Goal: Obtain resource: Download file/media

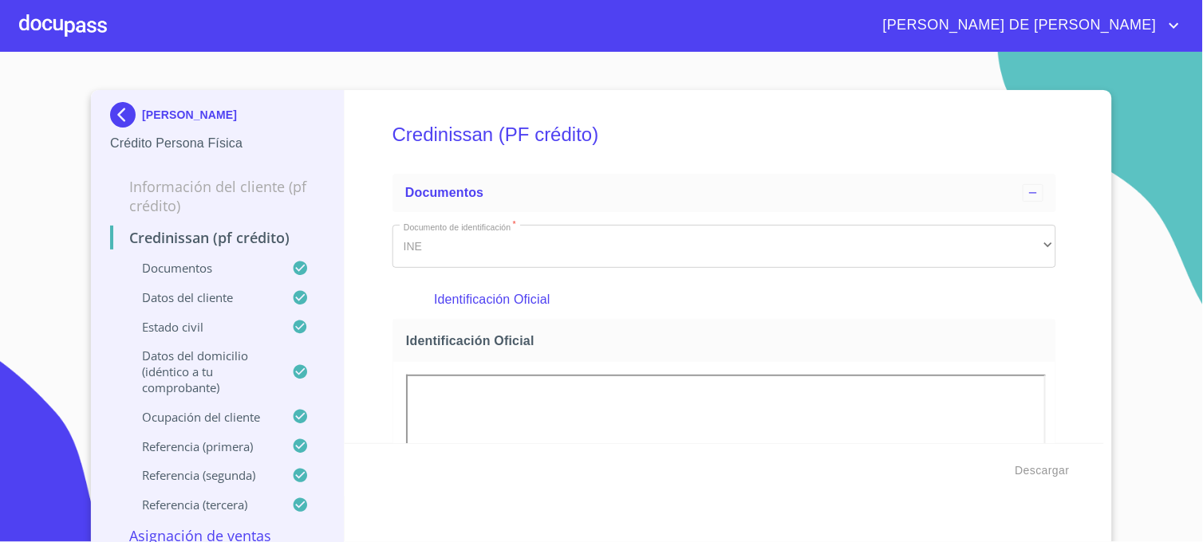
click at [118, 108] on img at bounding box center [126, 115] width 32 height 26
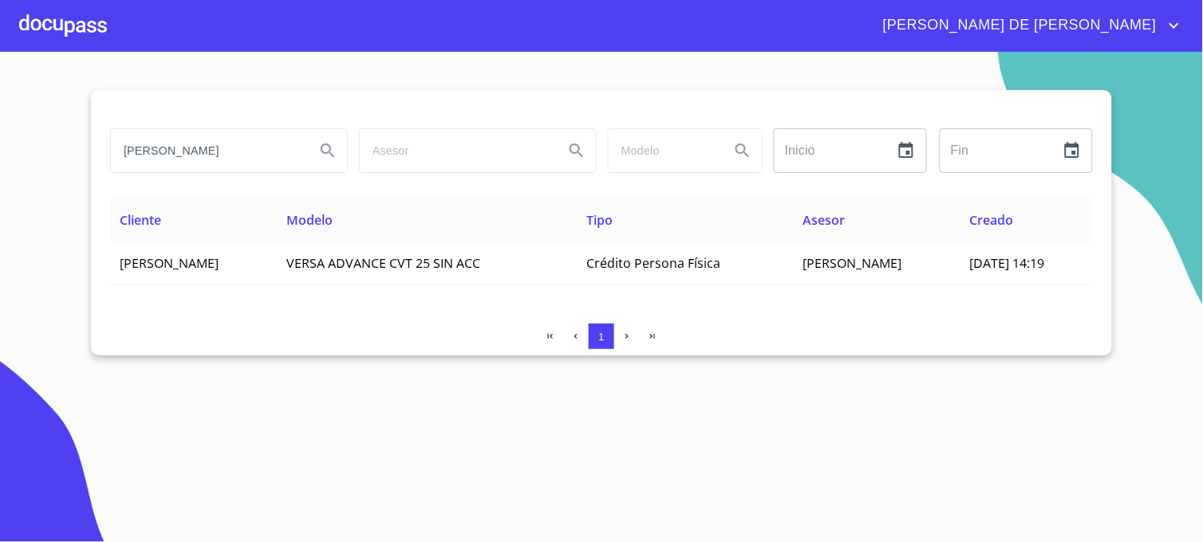
drag, startPoint x: 239, startPoint y: 149, endPoint x: 49, endPoint y: 145, distance: 190.7
click at [49, 145] on section "[PERSON_NAME] Inicio ​ Fin ​ Cliente Modelo Tipo Asesor Creado [PERSON_NAME] VE…" at bounding box center [601, 297] width 1203 height 491
type input "[PERSON_NAME]"
click at [335, 155] on icon "Search" at bounding box center [327, 150] width 19 height 19
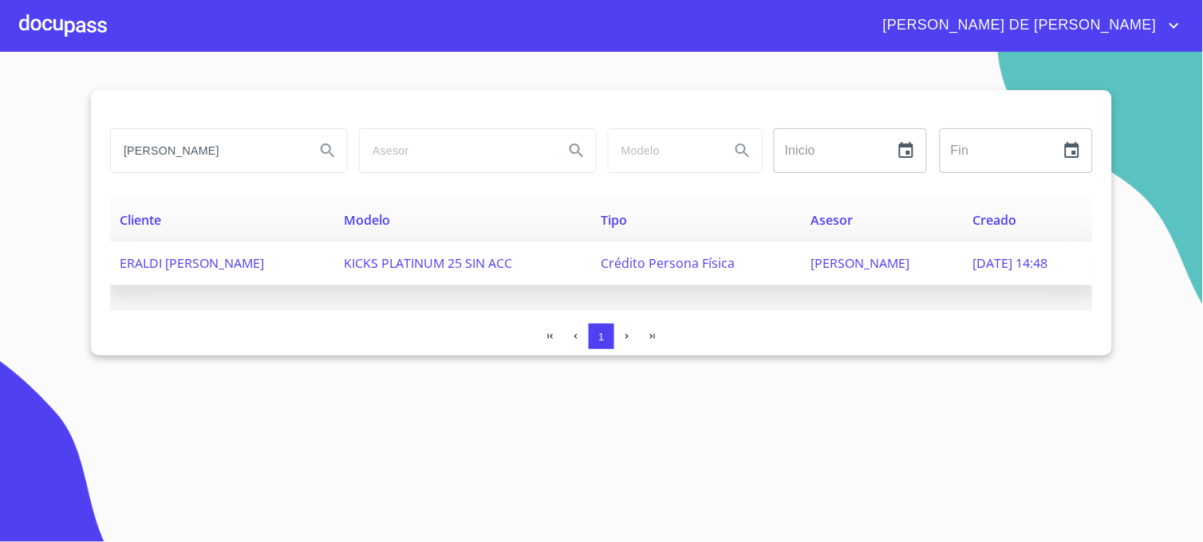
click at [855, 272] on td "[PERSON_NAME]" at bounding box center [883, 264] width 162 height 44
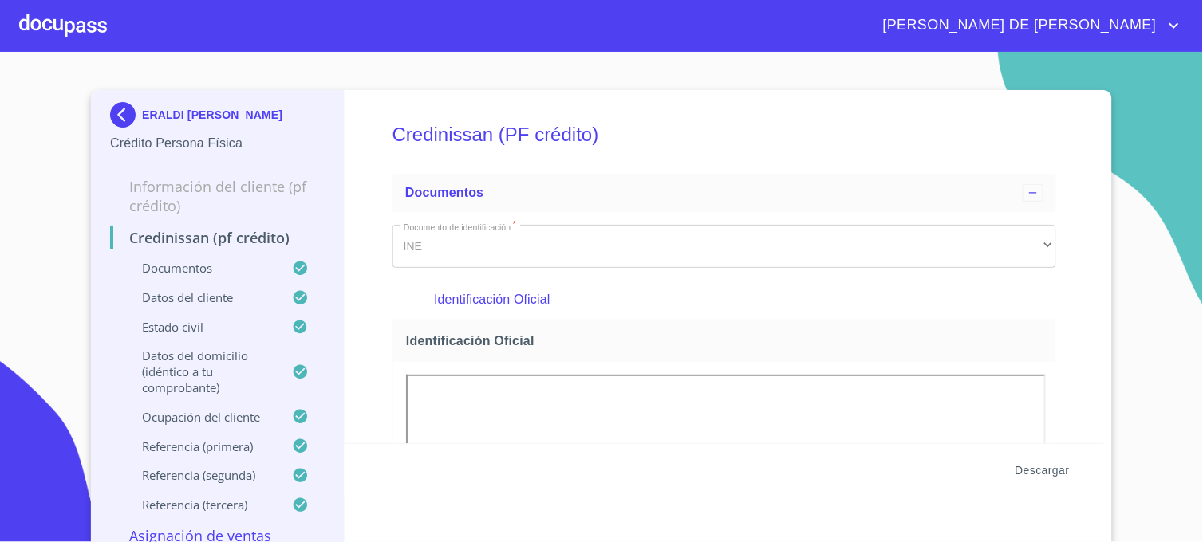
click at [1022, 467] on span "Descargar" at bounding box center [1042, 471] width 54 height 20
